Goal: Transaction & Acquisition: Purchase product/service

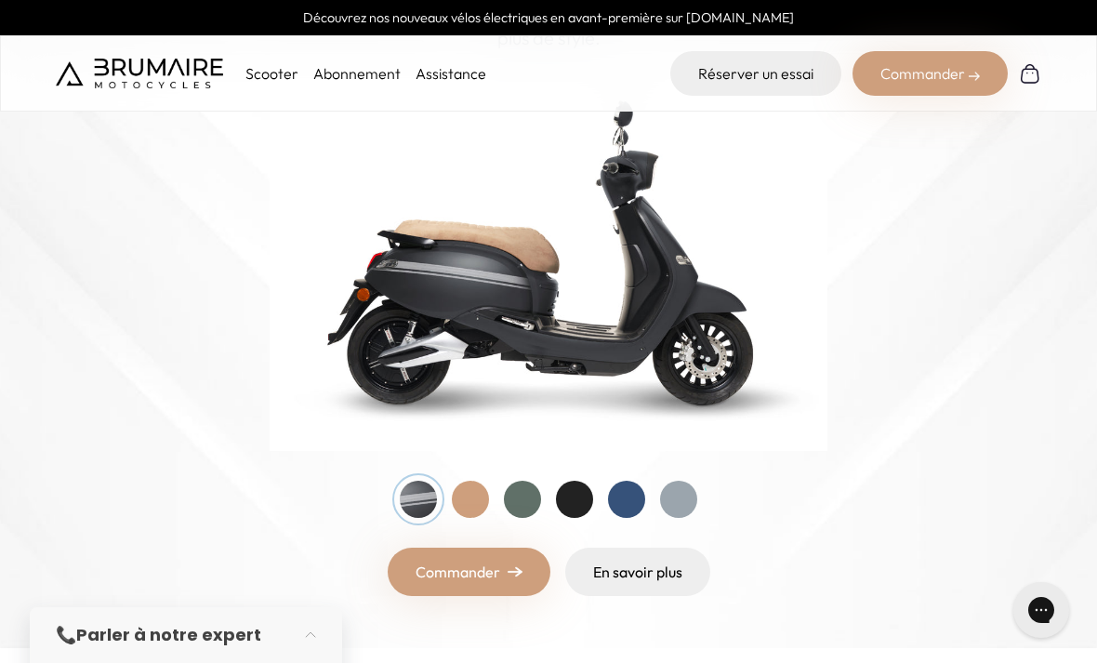
scroll to position [252, 0]
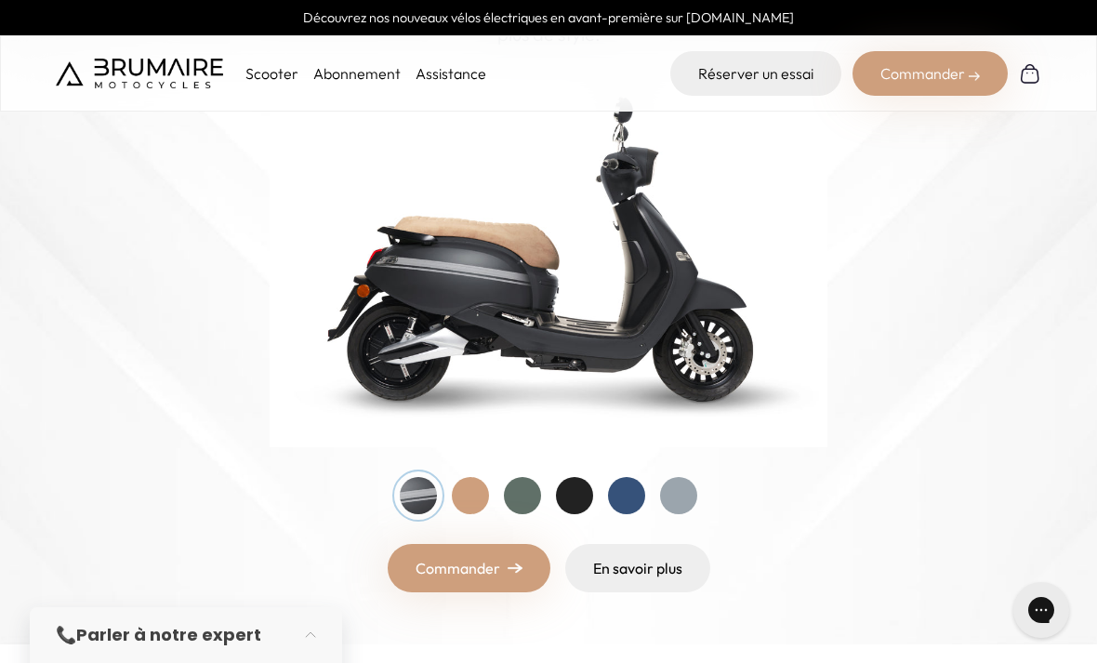
click at [528, 495] on div at bounding box center [522, 495] width 37 height 37
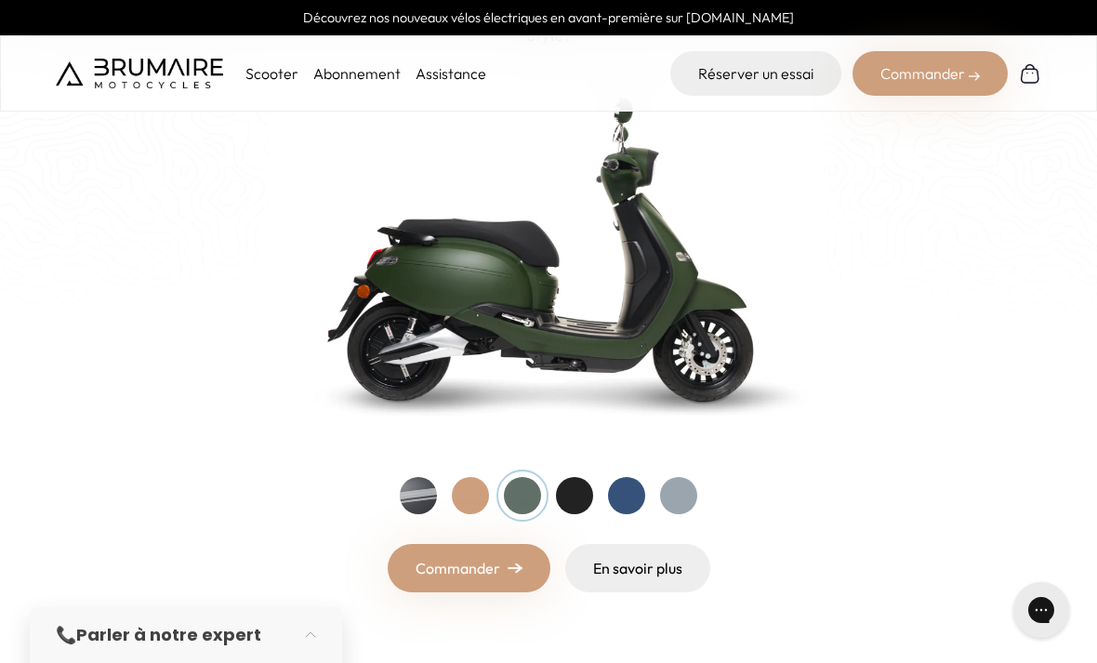
click at [628, 490] on div at bounding box center [626, 495] width 37 height 37
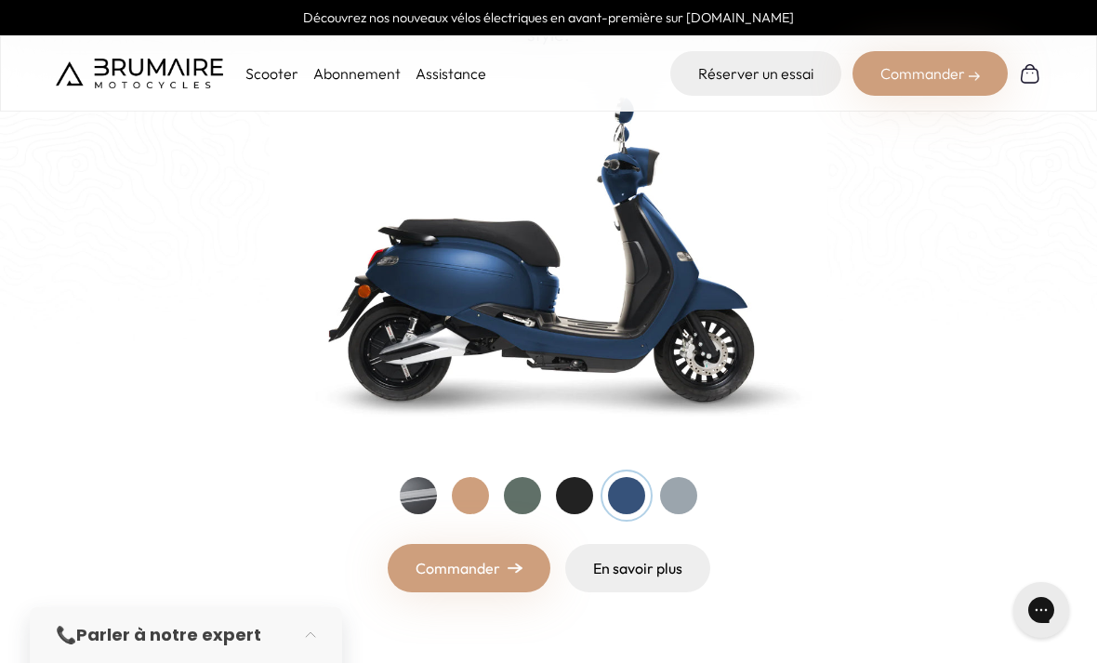
click at [684, 484] on div at bounding box center [678, 495] width 37 height 37
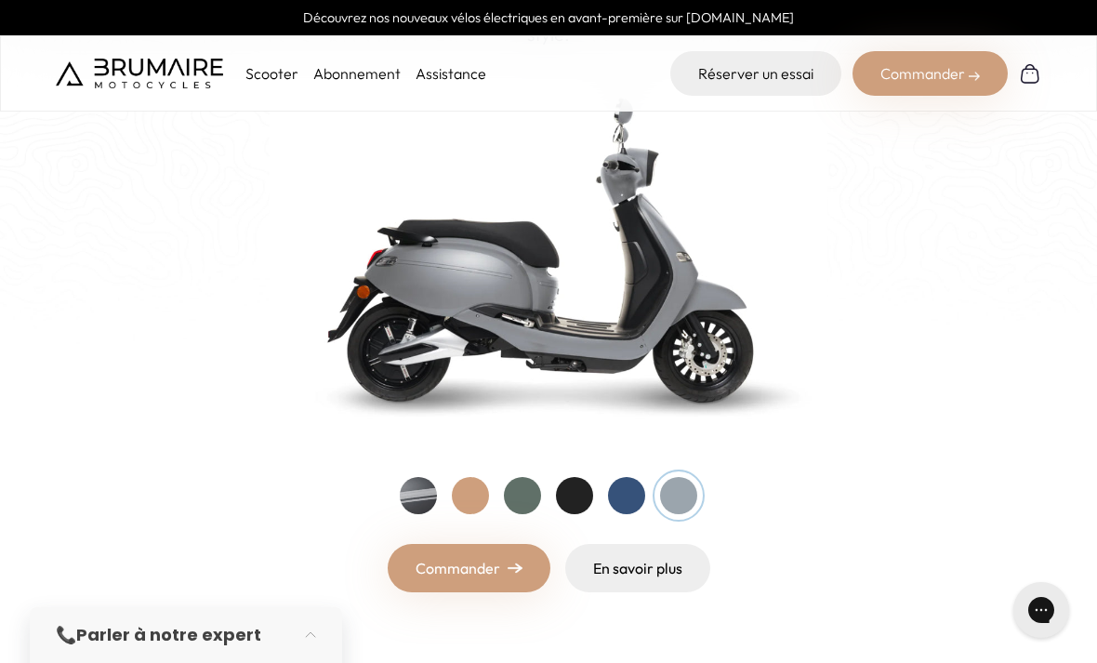
click at [573, 495] on div at bounding box center [574, 495] width 37 height 37
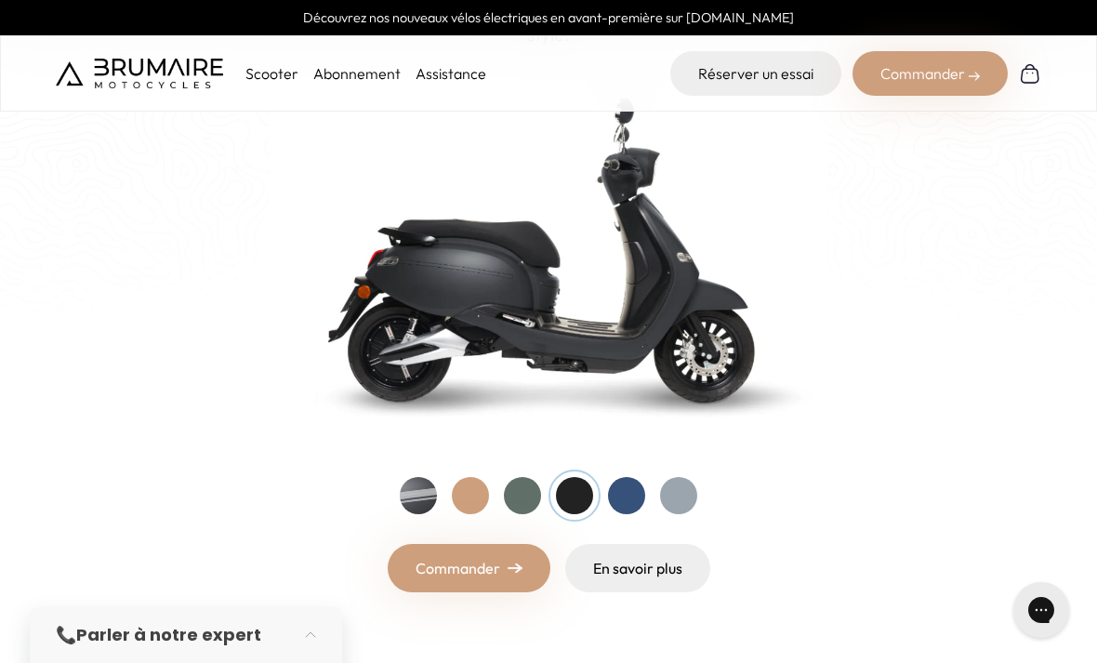
click at [634, 493] on div at bounding box center [626, 495] width 37 height 37
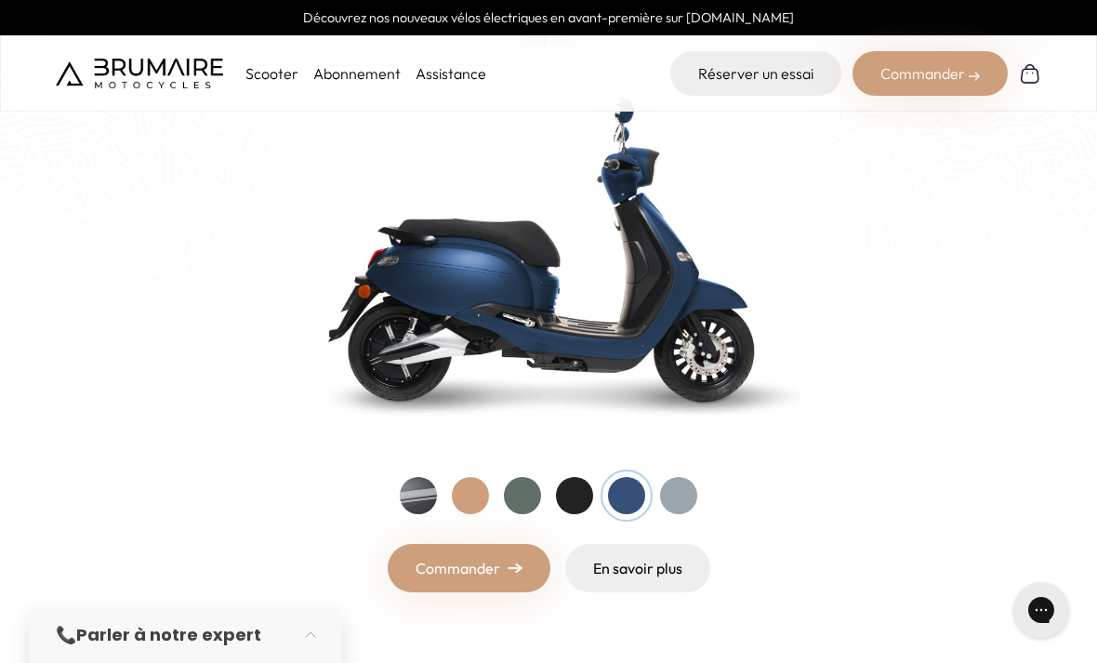
click at [473, 494] on div at bounding box center [470, 495] width 37 height 37
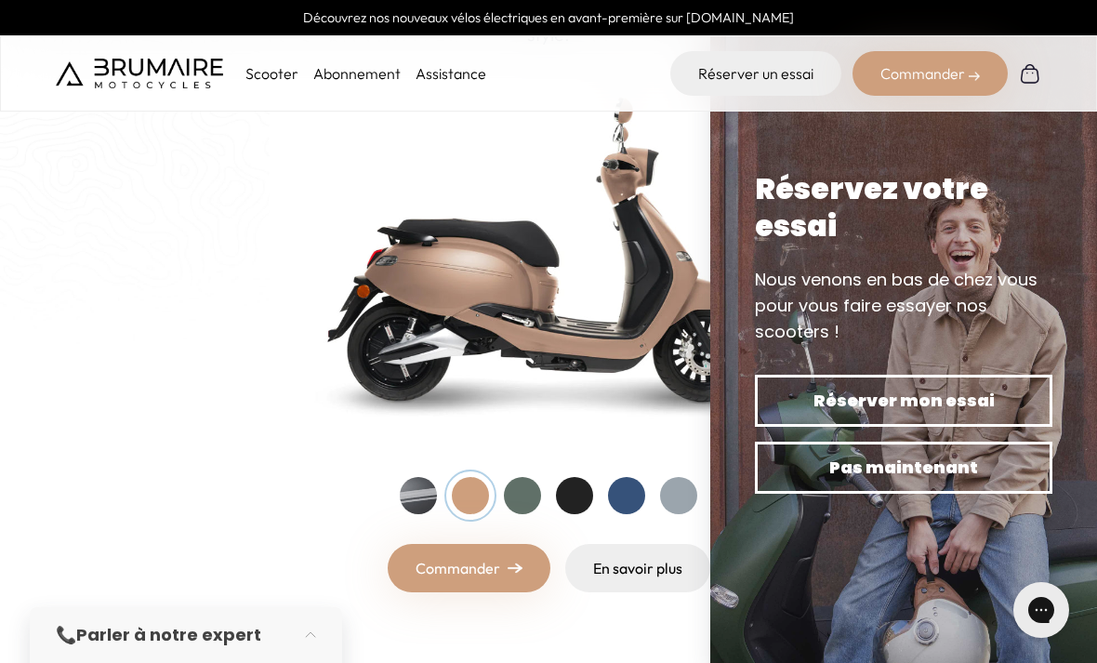
click at [531, 502] on div at bounding box center [522, 495] width 37 height 37
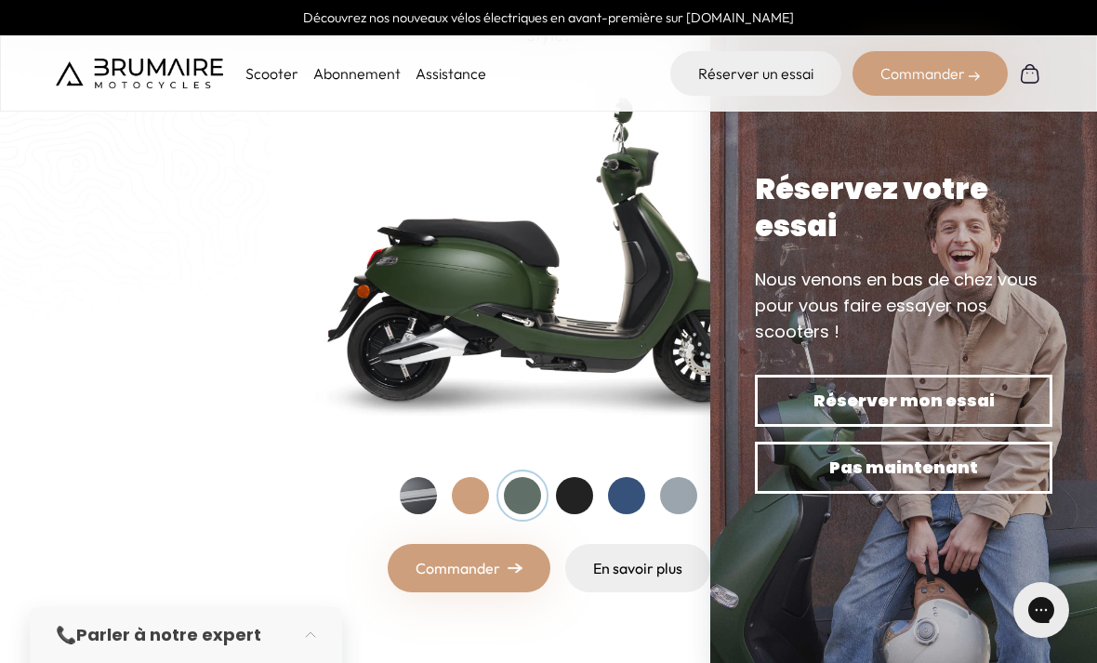
click at [122, 383] on div "Entrez dans une nouvelle ère Nouveau ! Découvrez notre nouveau scooter électriq…" at bounding box center [548, 247] width 1023 height 692
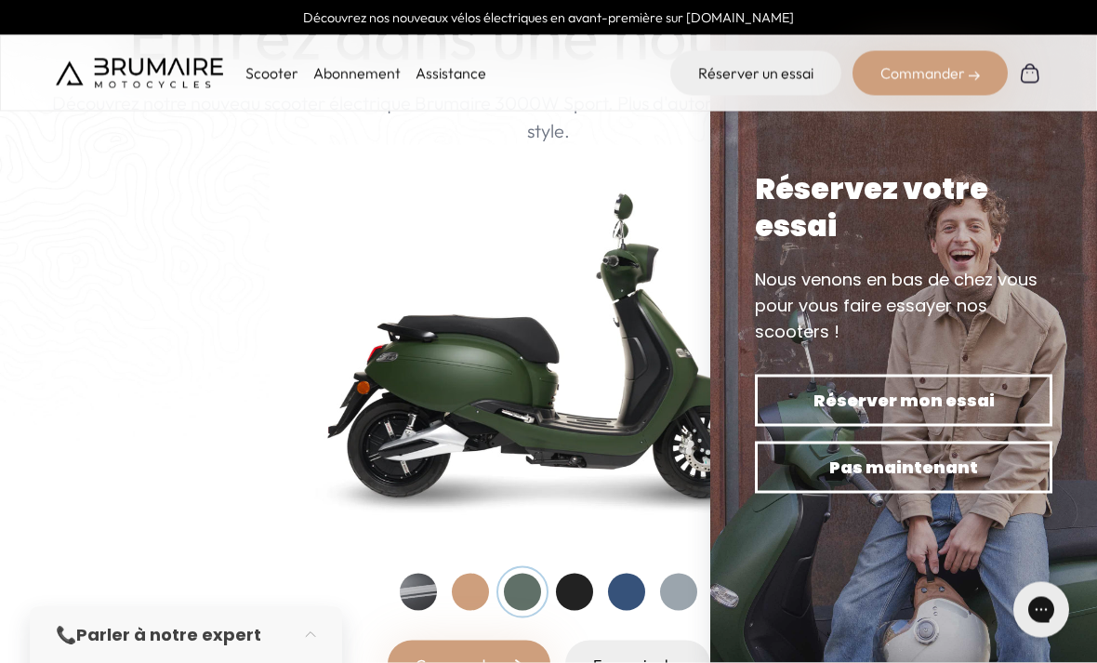
scroll to position [156, 0]
click at [985, 481] on span "Pas maintenant" at bounding box center [903, 468] width 232 height 26
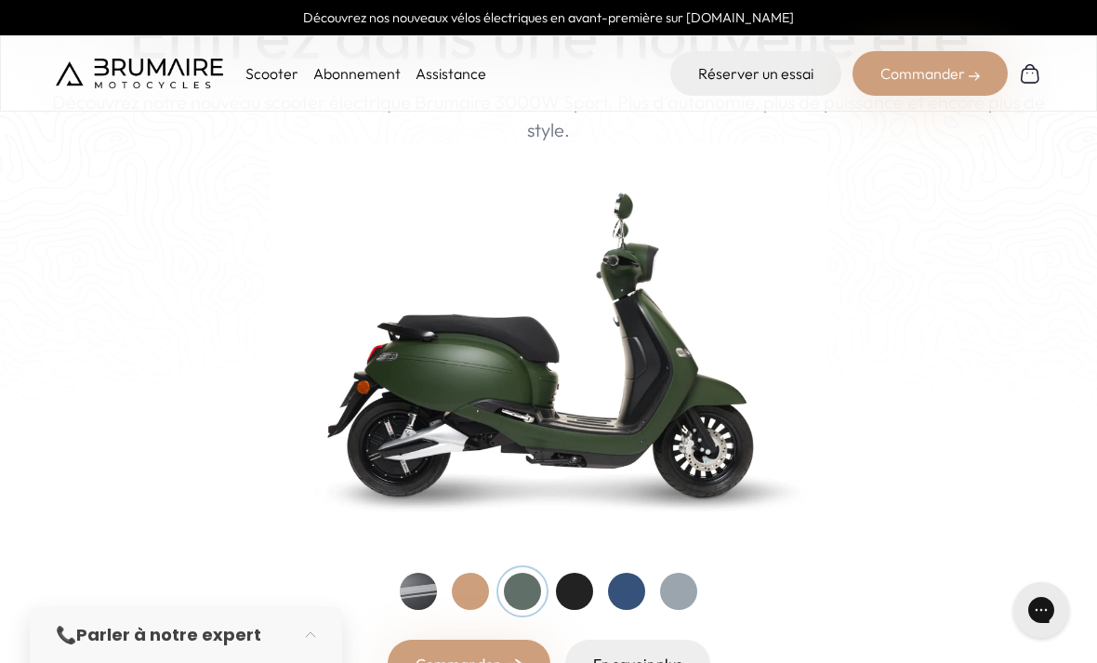
click at [634, 596] on div at bounding box center [626, 591] width 37 height 37
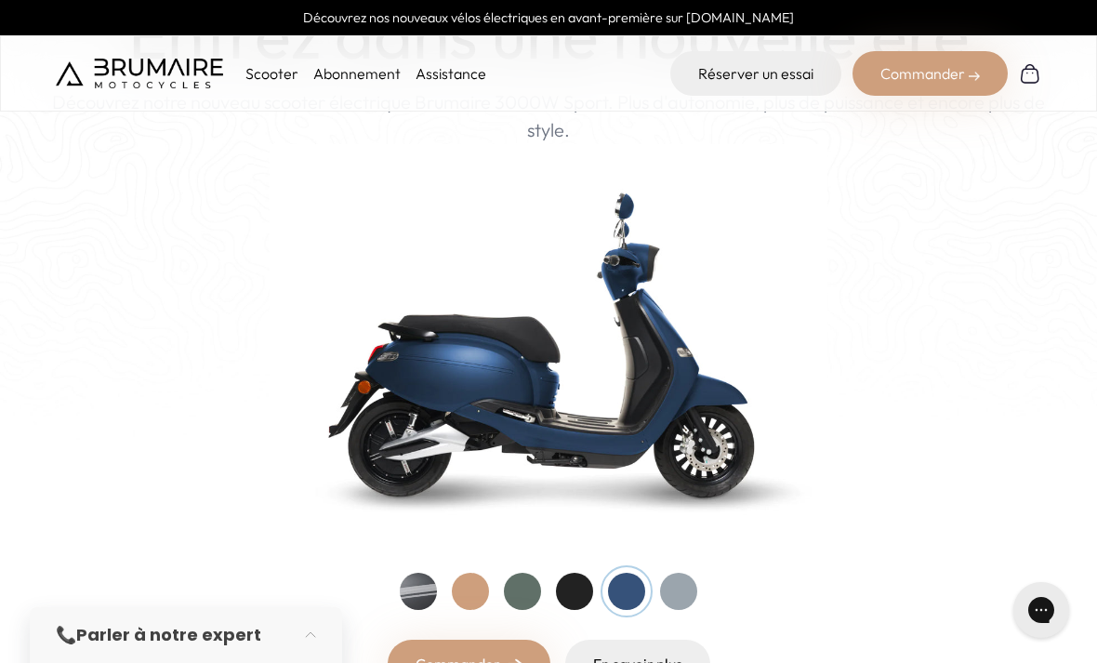
click at [574, 590] on div at bounding box center [574, 591] width 37 height 37
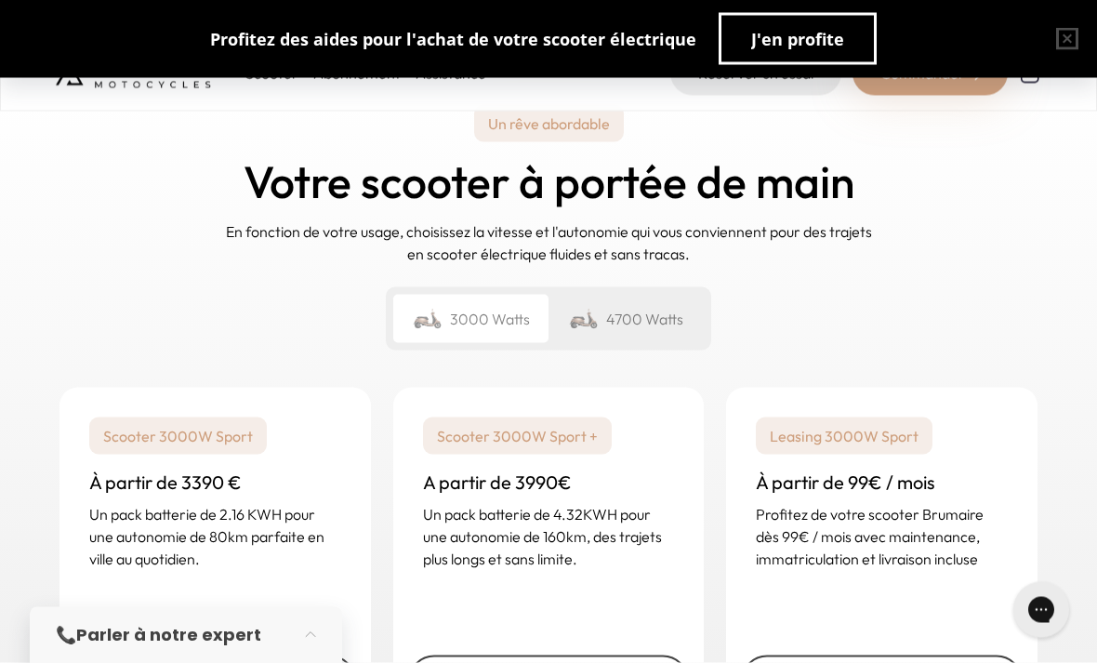
scroll to position [2634, 0]
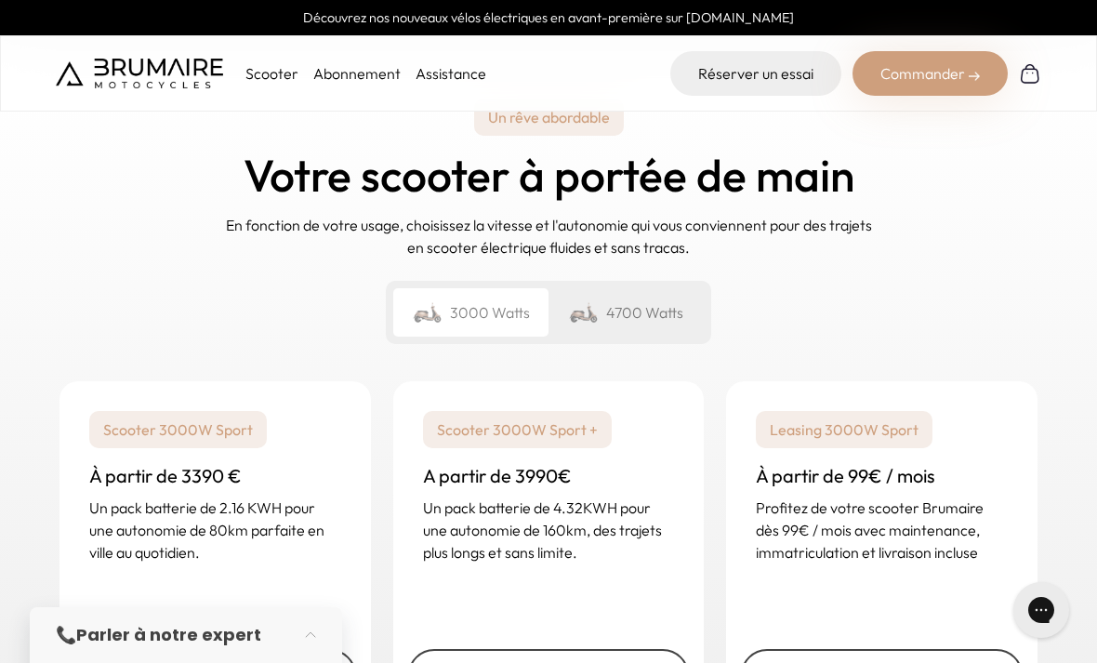
click at [931, 501] on p "Profitez de votre scooter Brumaire dès 99€ / mois avec maintenance, immatricula…" at bounding box center [882, 529] width 252 height 67
click at [902, 662] on link "J'en profite" at bounding box center [882, 675] width 282 height 52
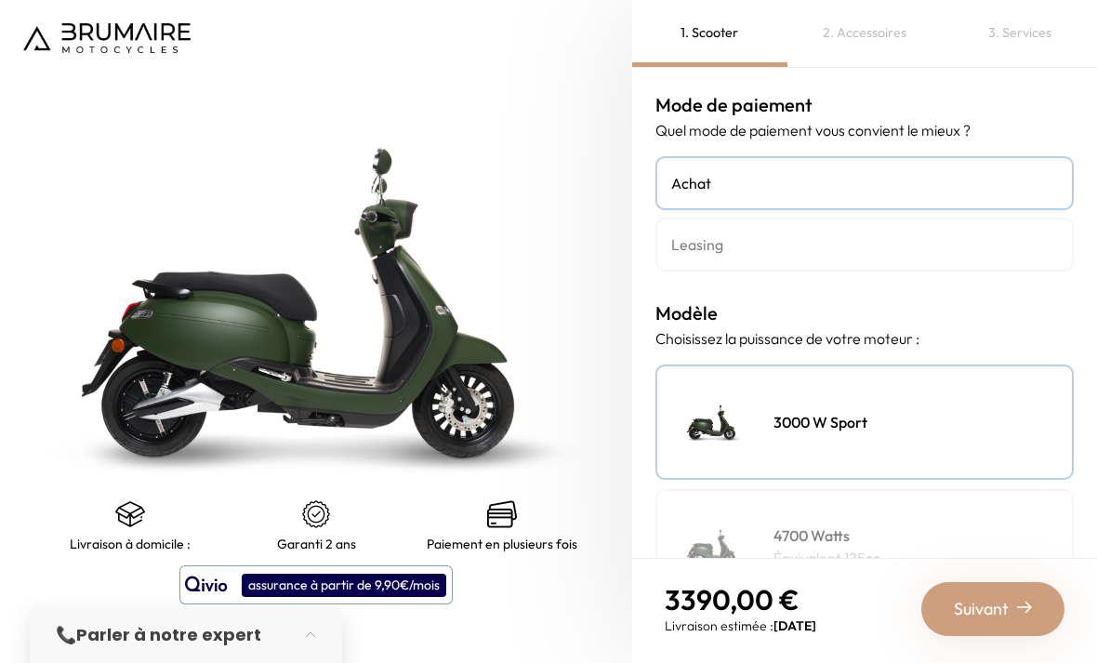
click at [983, 250] on h4 "Leasing" at bounding box center [864, 244] width 387 height 22
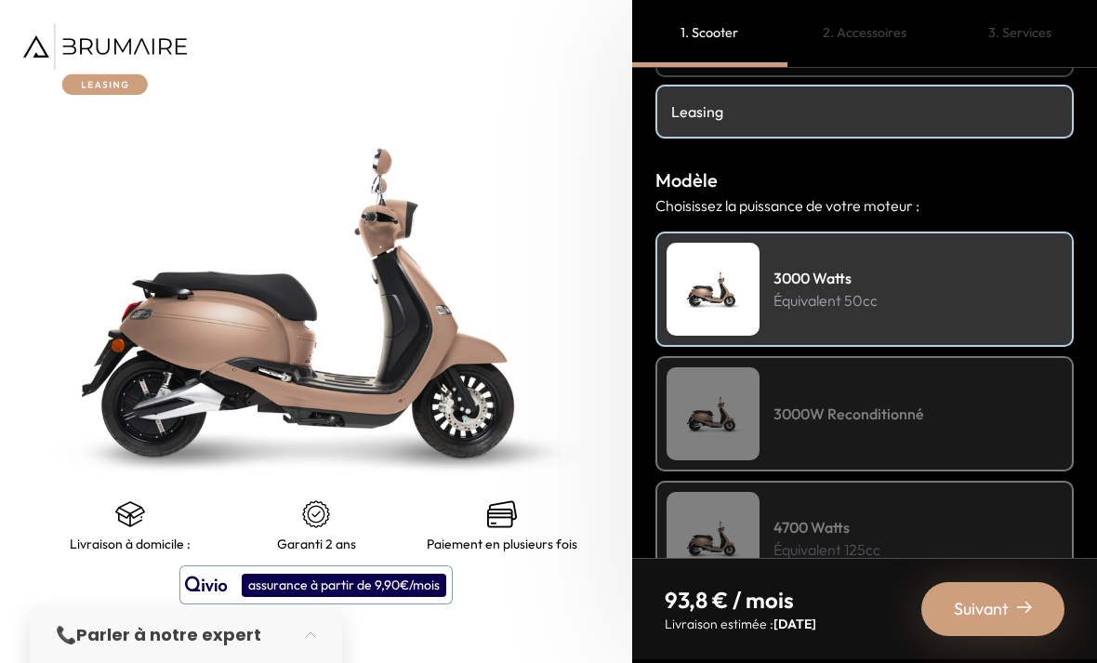
scroll to position [134, 0]
click at [951, 541] on div "4700 Watts Équivalent 125cc" at bounding box center [864, 537] width 418 height 115
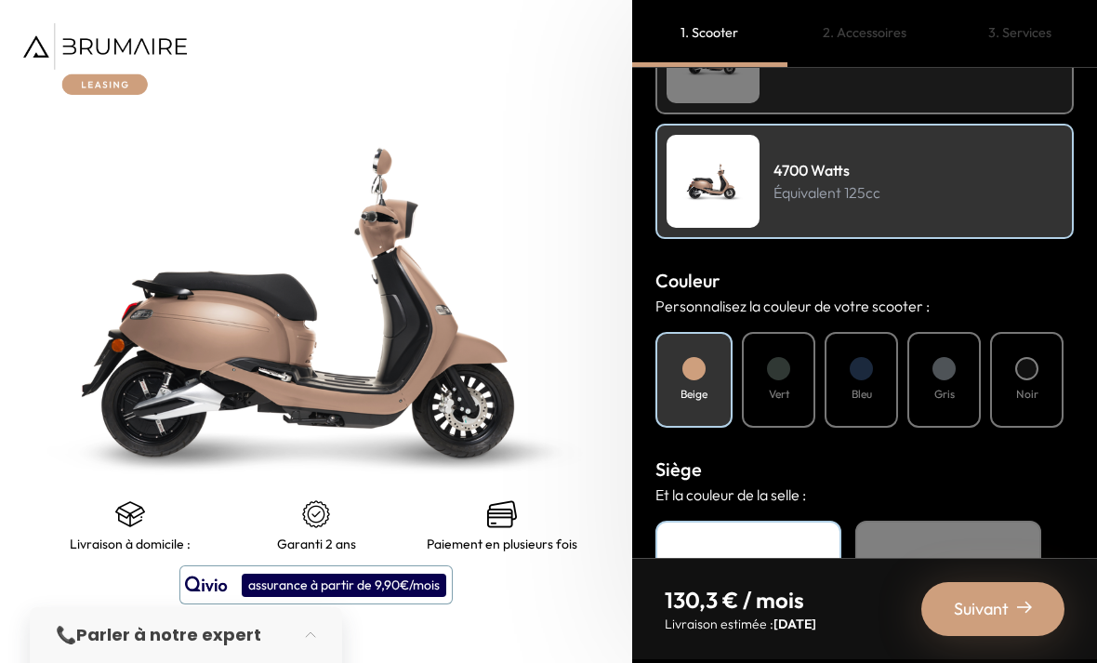
scroll to position [494, 0]
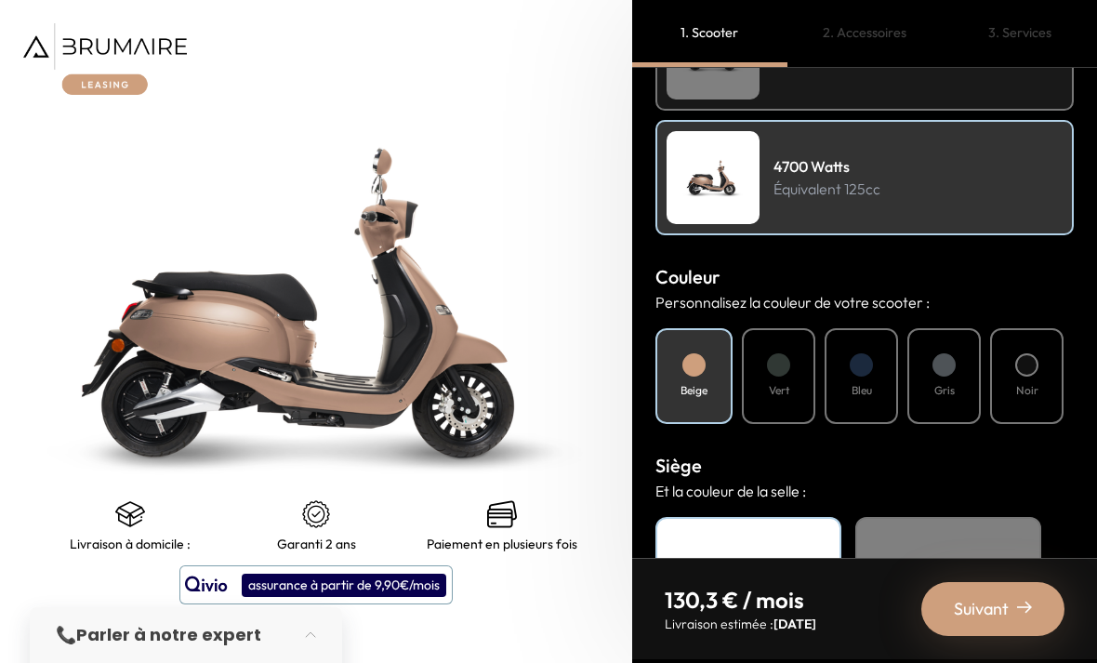
click at [1028, 360] on div at bounding box center [1026, 364] width 23 height 23
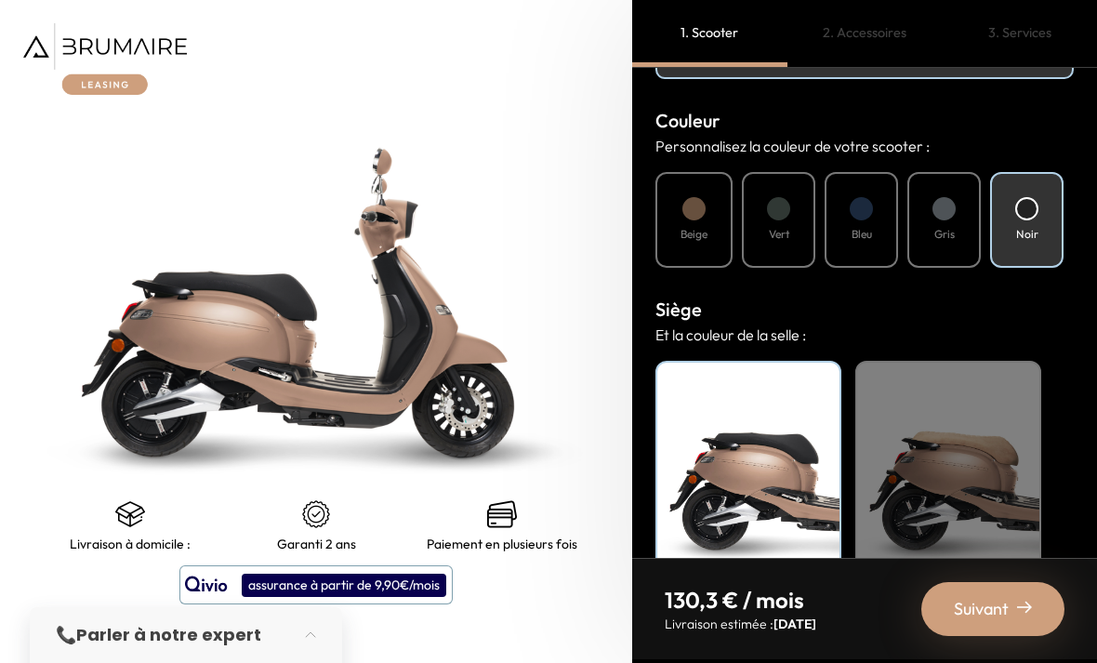
scroll to position [649, 0]
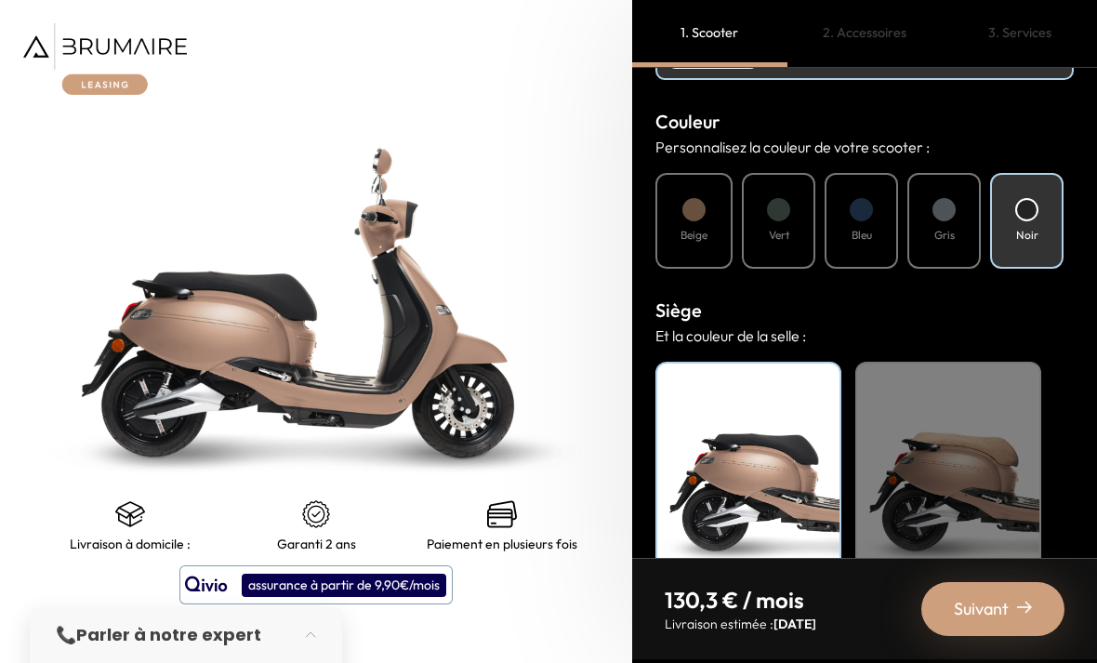
click at [772, 491] on div "Noir" at bounding box center [748, 478] width 186 height 232
click at [774, 495] on div "Noir" at bounding box center [748, 478] width 186 height 232
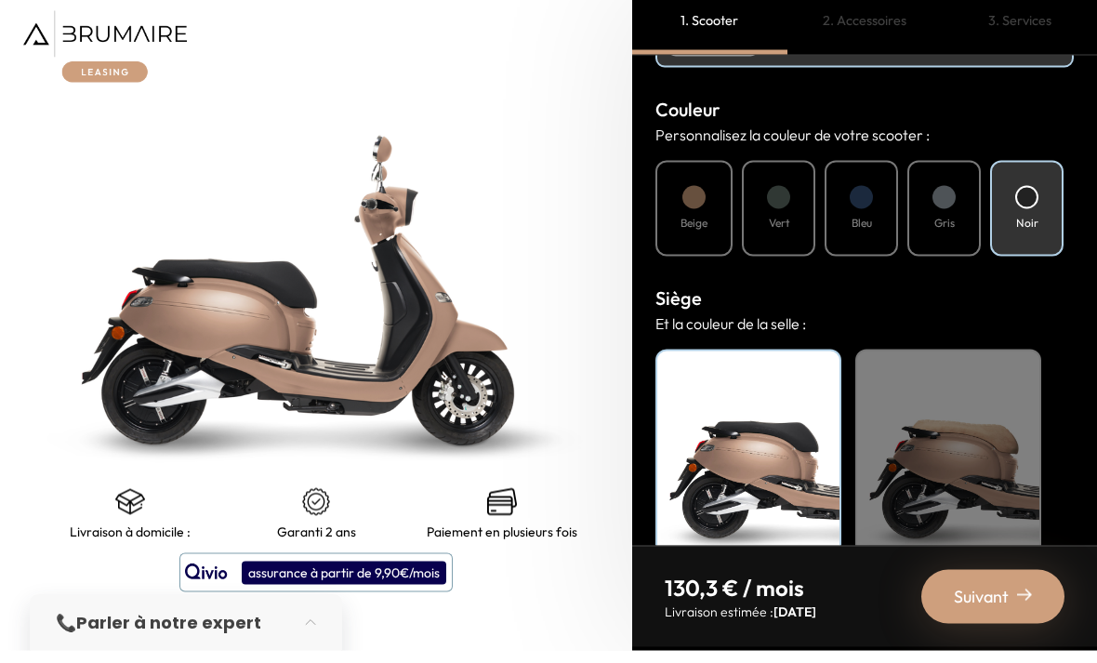
scroll to position [59, 0]
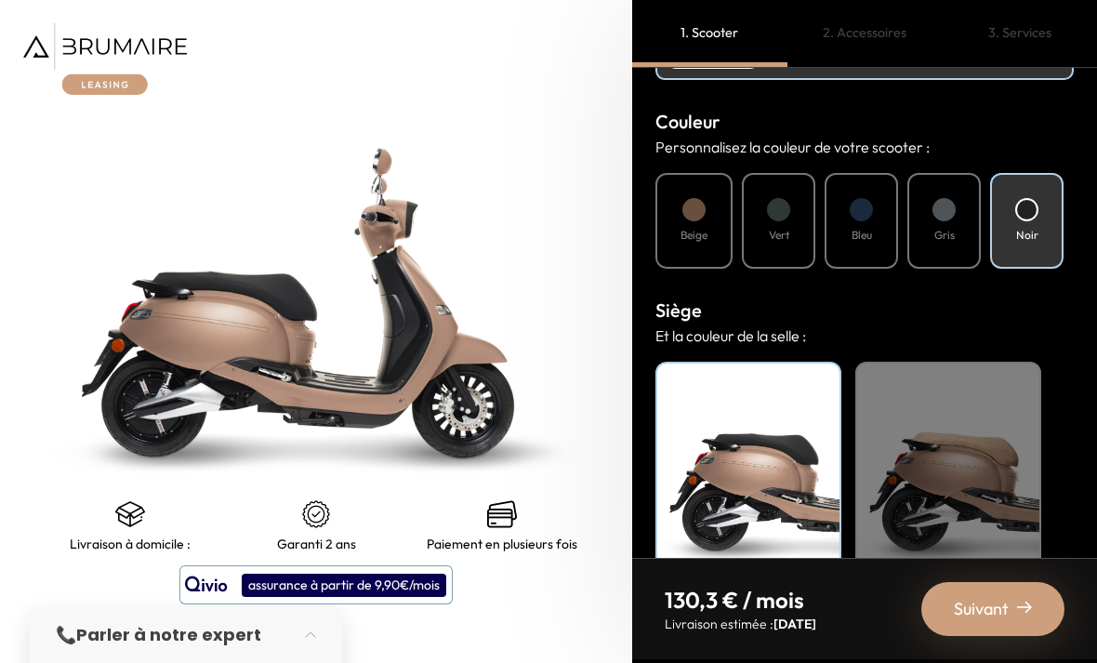
click at [1005, 614] on span "Suivant" at bounding box center [981, 609] width 55 height 26
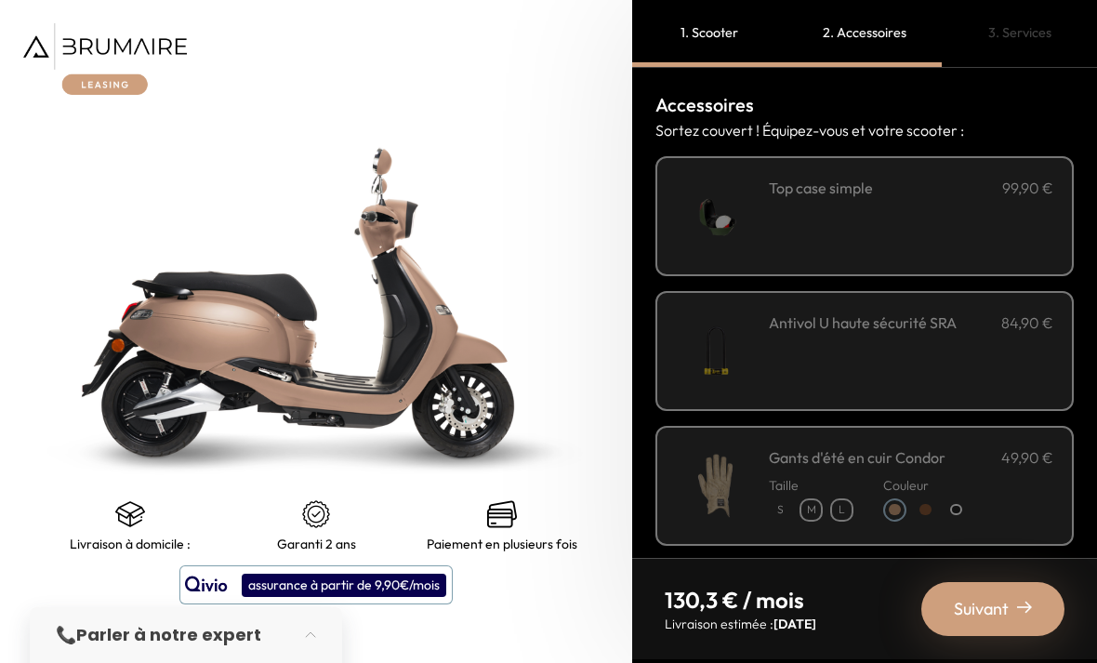
scroll to position [0, 0]
click at [991, 177] on div "**********" at bounding box center [911, 216] width 284 height 79
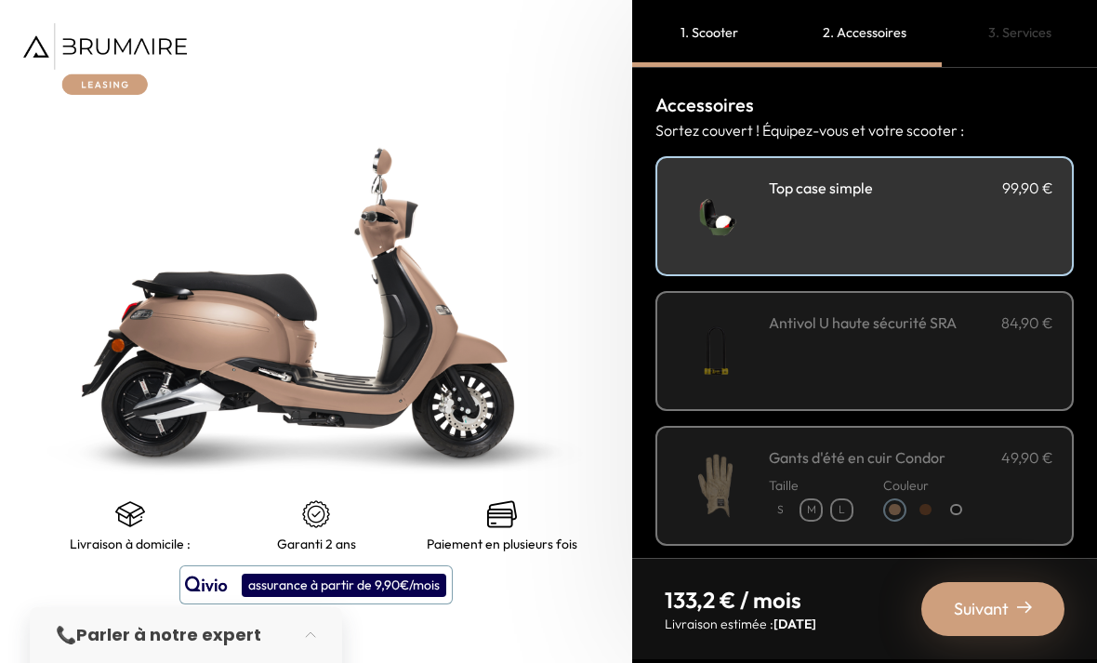
click at [1003, 601] on span "Suivant" at bounding box center [981, 609] width 55 height 26
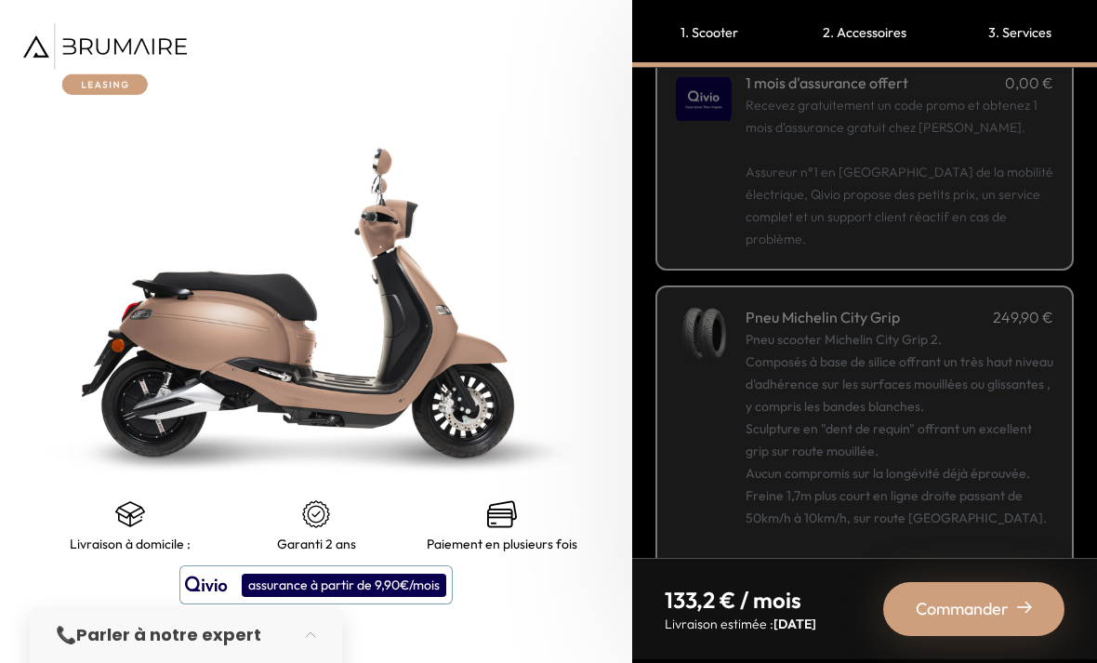
scroll to position [317, 0]
click at [1010, 611] on div "Commander" at bounding box center [973, 609] width 181 height 54
